Goal: Navigation & Orientation: Find specific page/section

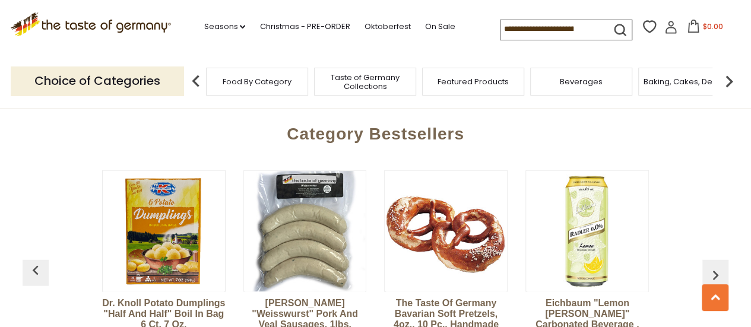
scroll to position [1365, 0]
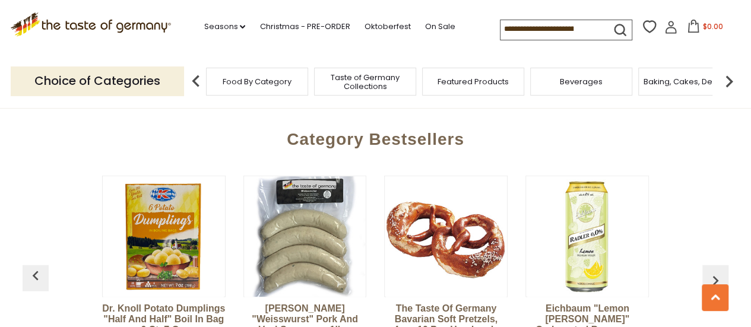
click at [365, 74] on span "Taste of Germany Collections" at bounding box center [365, 82] width 95 height 18
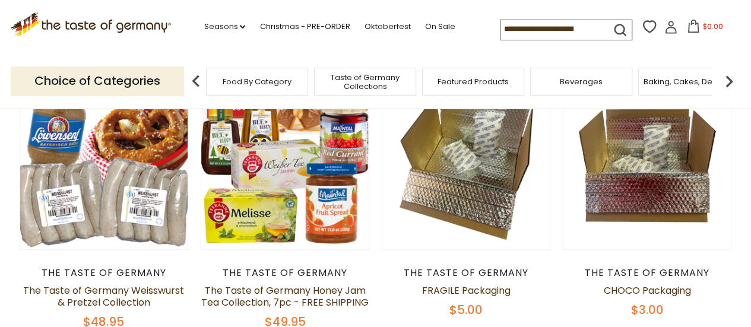
scroll to position [178, 0]
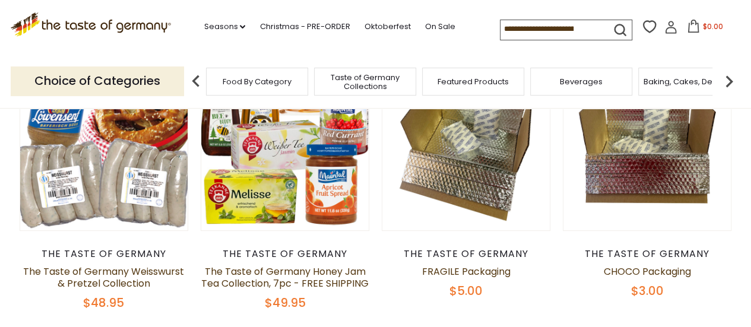
click at [730, 80] on img at bounding box center [729, 81] width 24 height 24
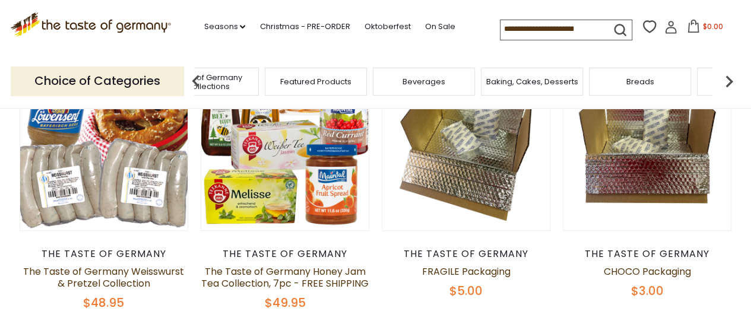
click at [196, 78] on img at bounding box center [196, 81] width 24 height 24
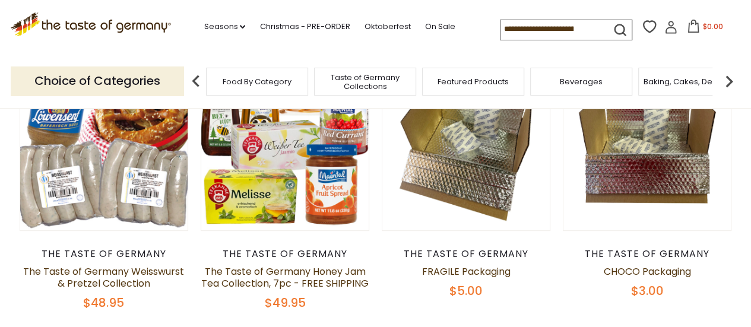
click at [470, 79] on span "Featured Products" at bounding box center [472, 81] width 71 height 9
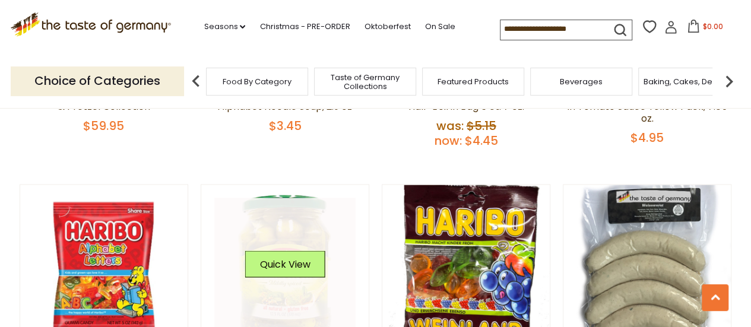
scroll to position [950, 0]
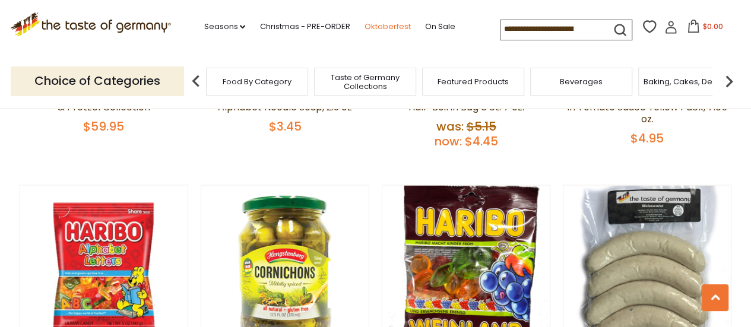
click at [385, 26] on link "Oktoberfest" at bounding box center [387, 26] width 46 height 13
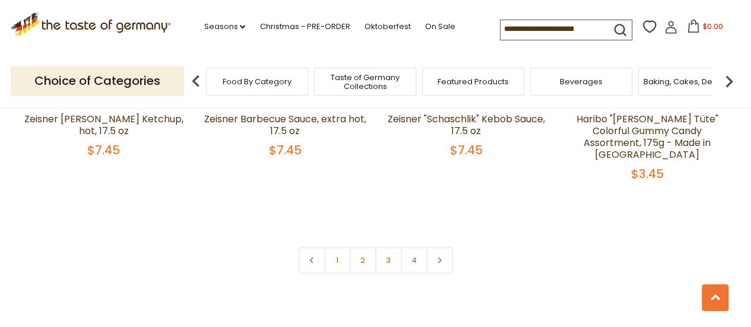
scroll to position [2909, 0]
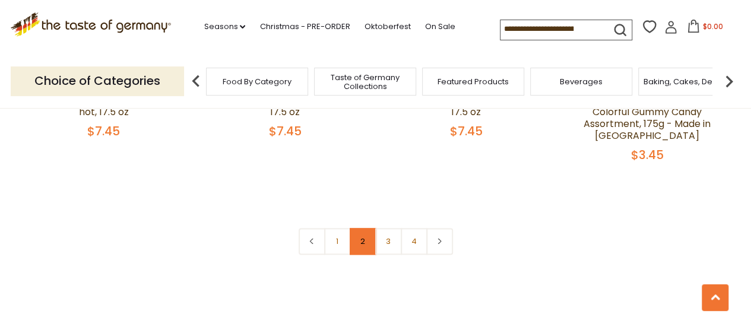
click at [363, 230] on link "2" at bounding box center [363, 241] width 27 height 27
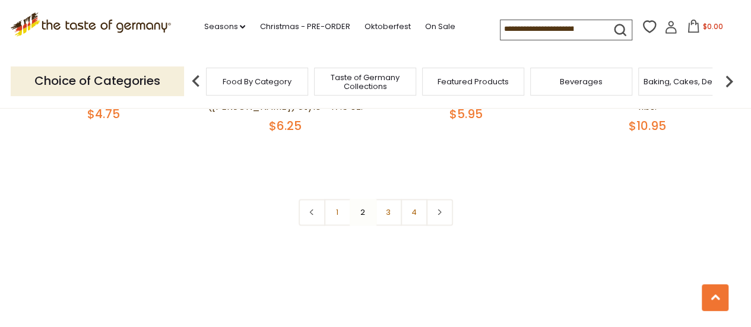
scroll to position [2925, 0]
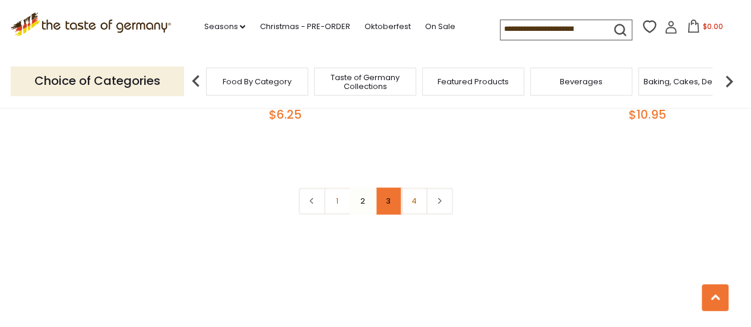
click at [389, 188] on link "3" at bounding box center [388, 201] width 27 height 27
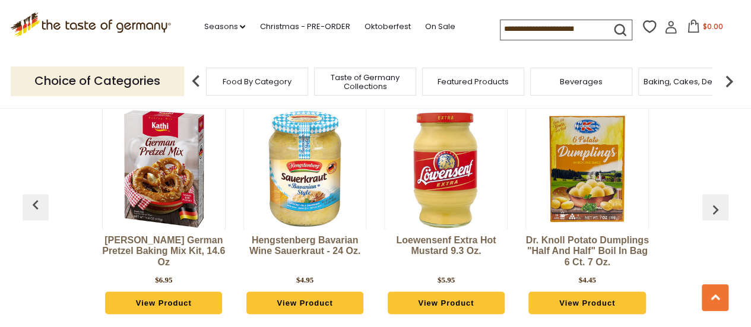
scroll to position [3341, 0]
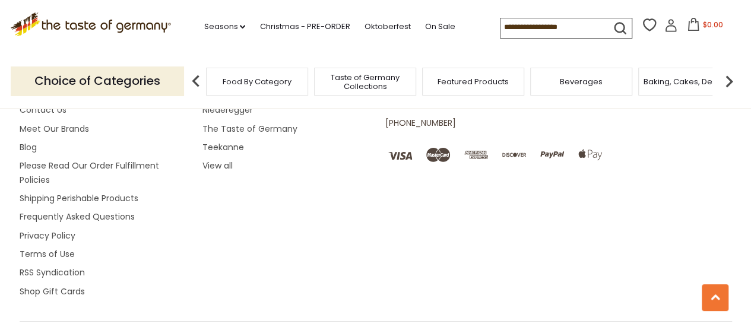
scroll to position [950, 0]
